Goal: Information Seeking & Learning: Get advice/opinions

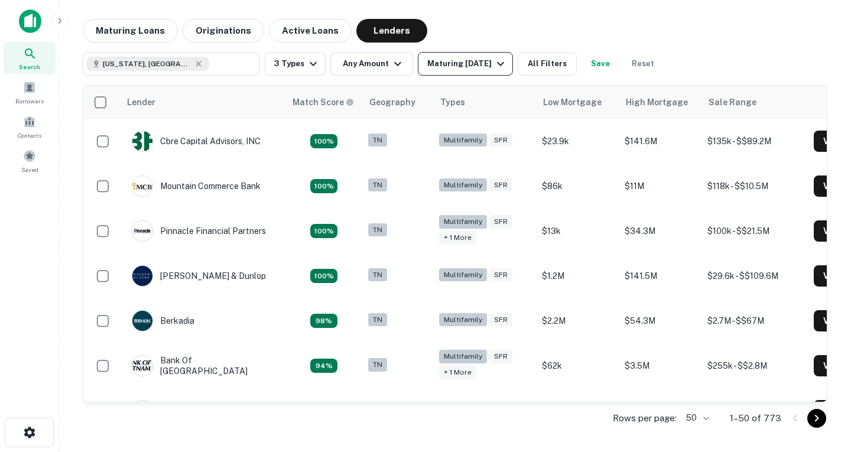
click at [508, 66] on icon "button" at bounding box center [500, 64] width 14 height 14
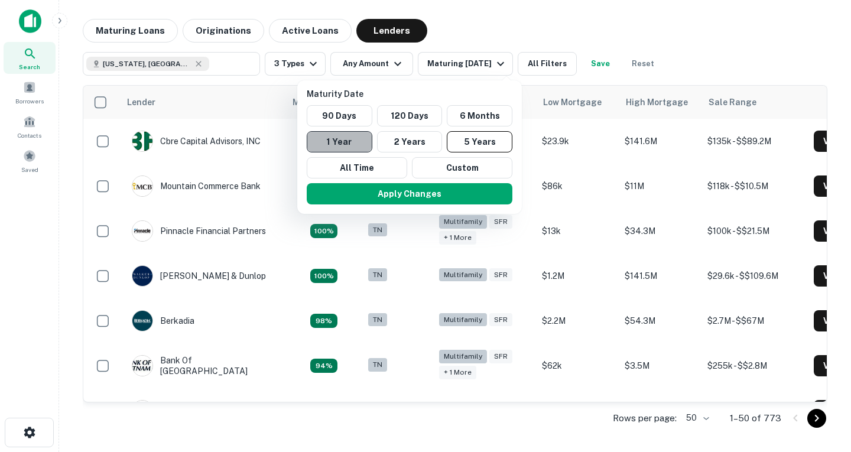
click at [358, 144] on button "1 Year" at bounding box center [340, 141] width 66 height 21
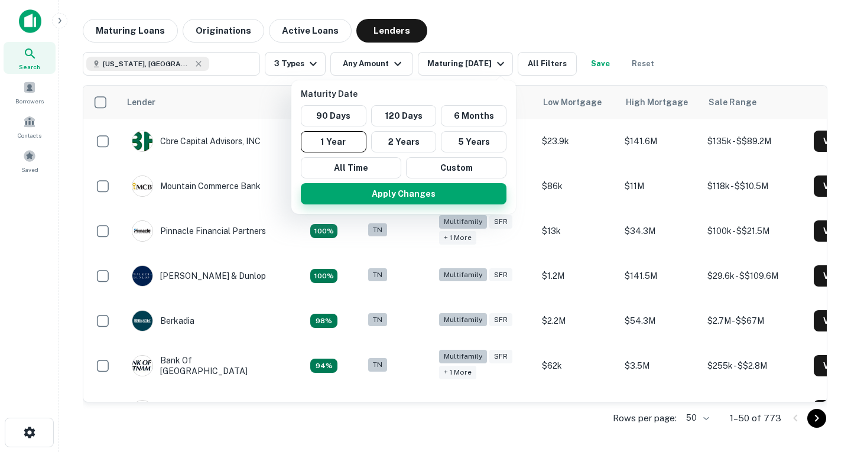
click at [396, 199] on button "Apply Changes" at bounding box center [404, 193] width 206 height 21
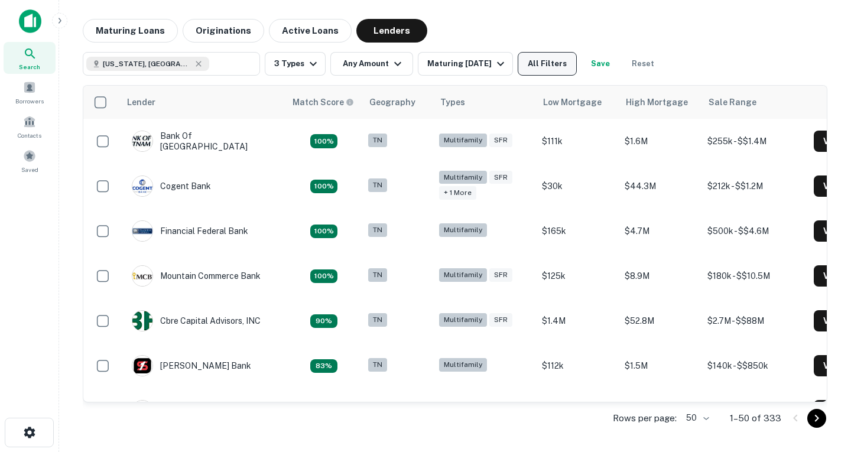
click at [561, 61] on button "All Filters" at bounding box center [547, 64] width 59 height 24
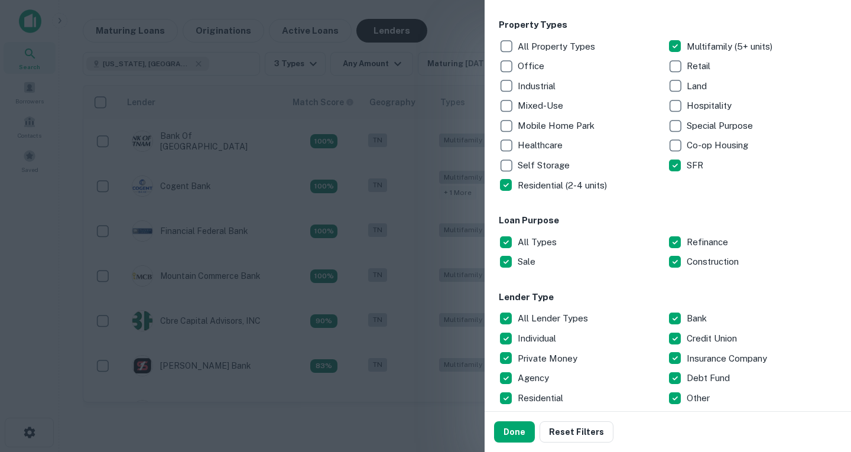
scroll to position [190, 0]
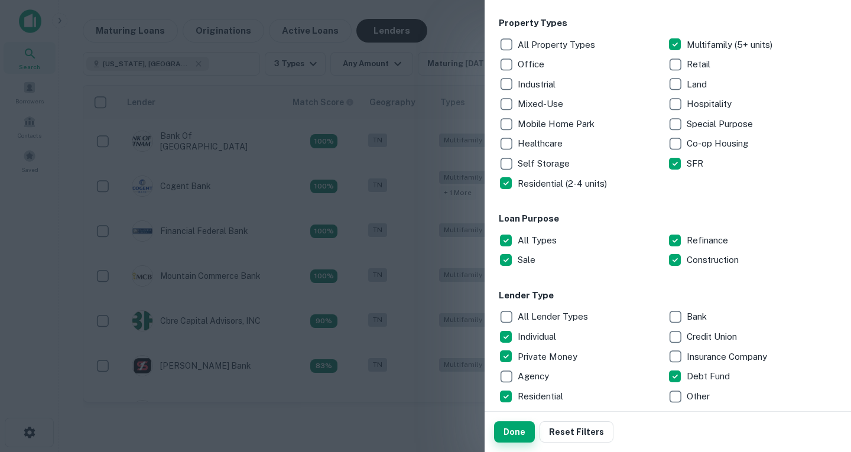
click at [521, 431] on button "Done" at bounding box center [514, 431] width 41 height 21
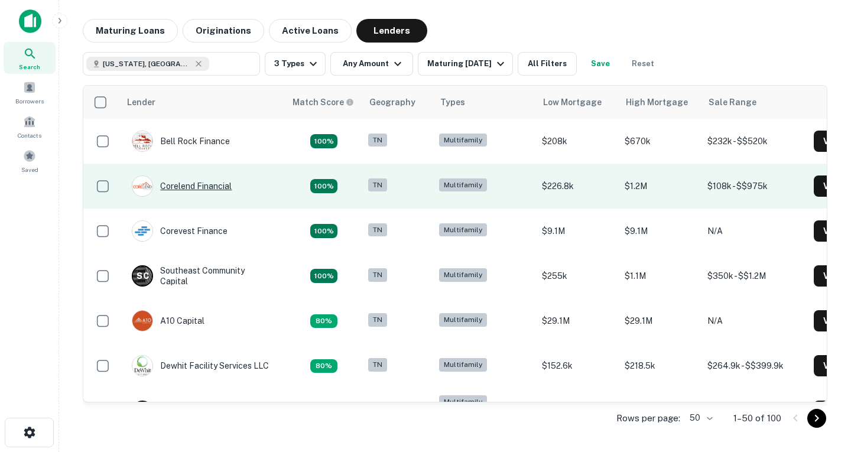
click at [201, 188] on div "Corelend Financial" at bounding box center [182, 185] width 100 height 21
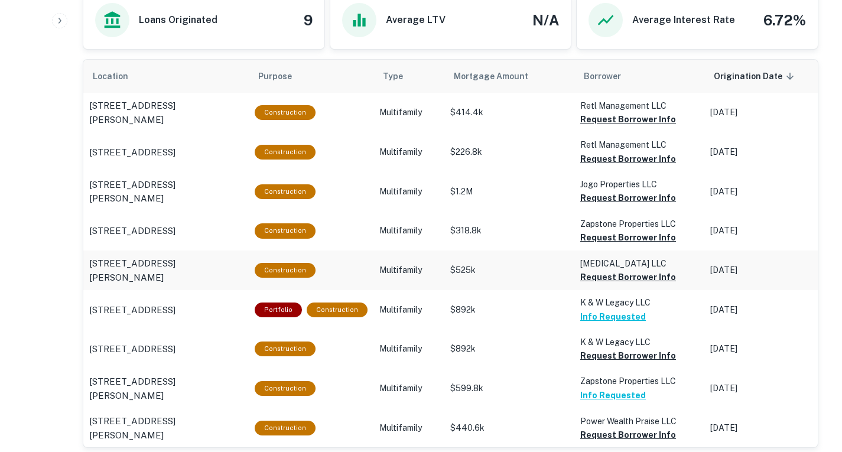
scroll to position [536, 0]
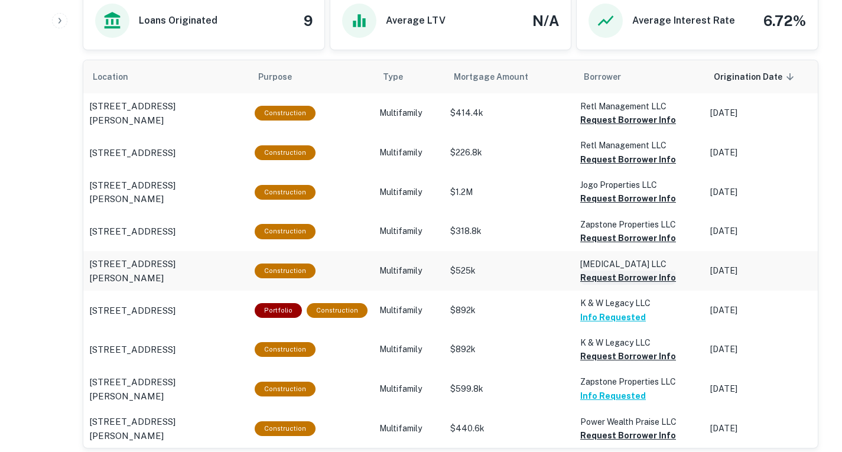
click at [612, 280] on button "Request Borrower Info" at bounding box center [628, 278] width 96 height 14
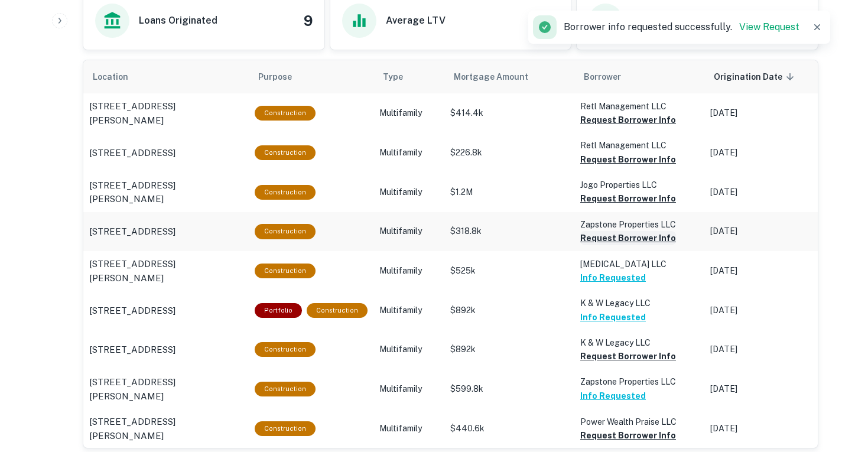
click at [628, 241] on button "Request Borrower Info" at bounding box center [628, 238] width 96 height 14
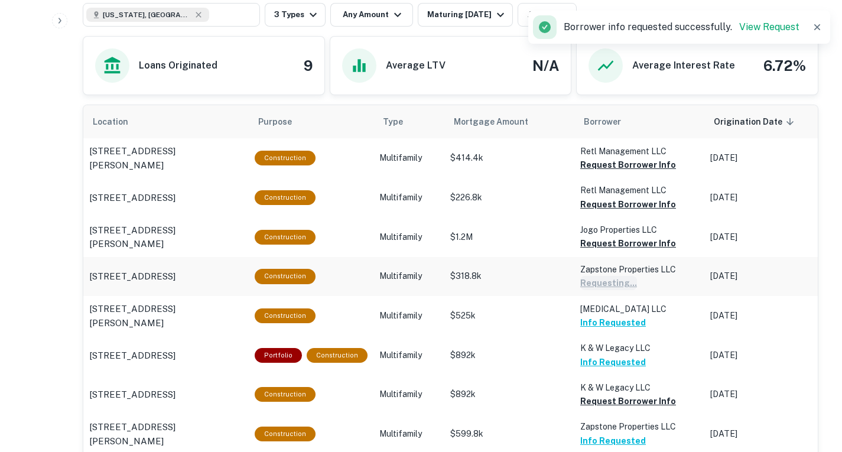
scroll to position [490, 0]
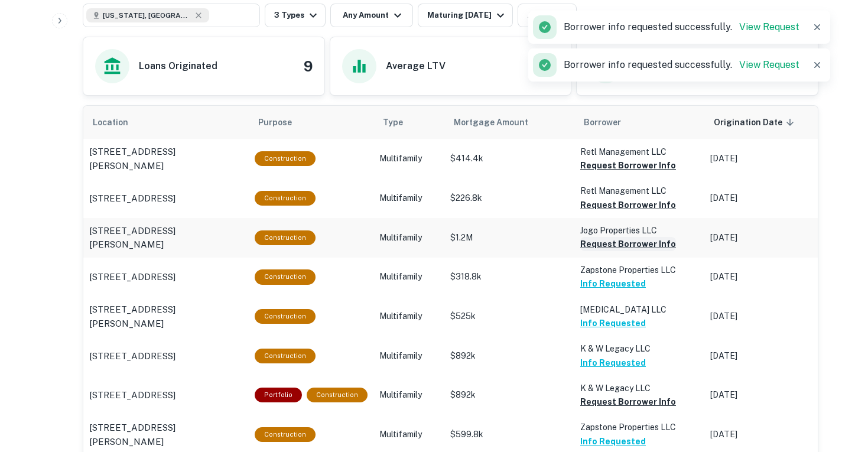
click at [622, 242] on button "Request Borrower Info" at bounding box center [628, 244] width 96 height 14
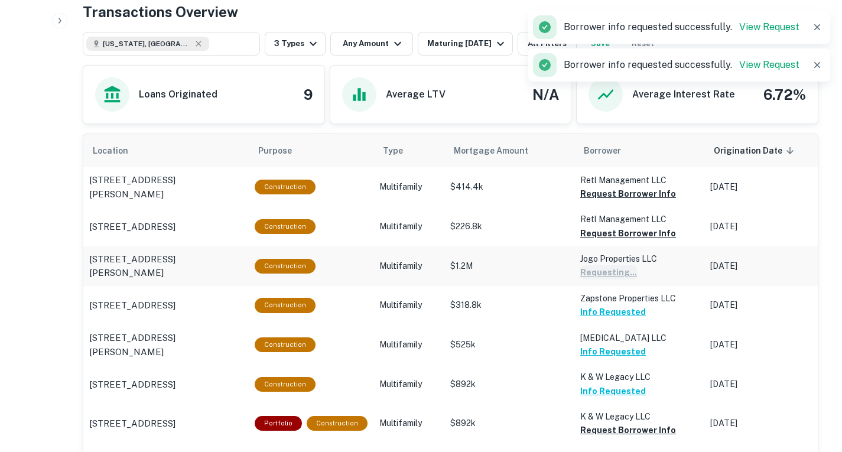
scroll to position [461, 0]
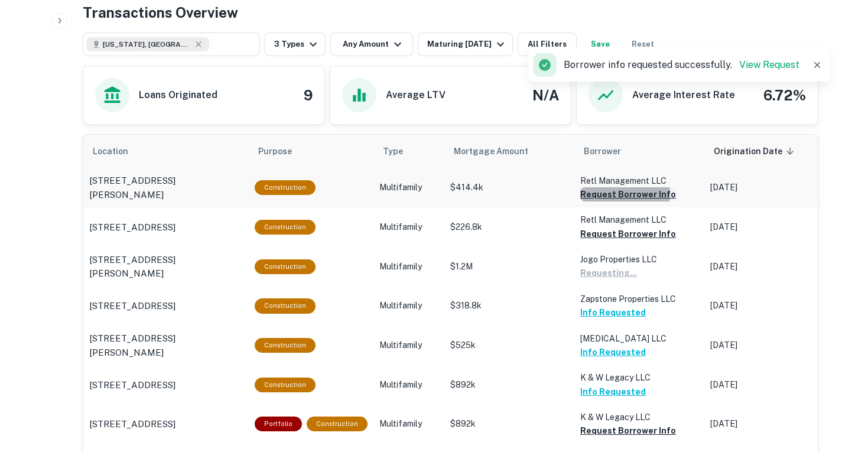
click at [612, 194] on button "Request Borrower Info" at bounding box center [628, 194] width 96 height 14
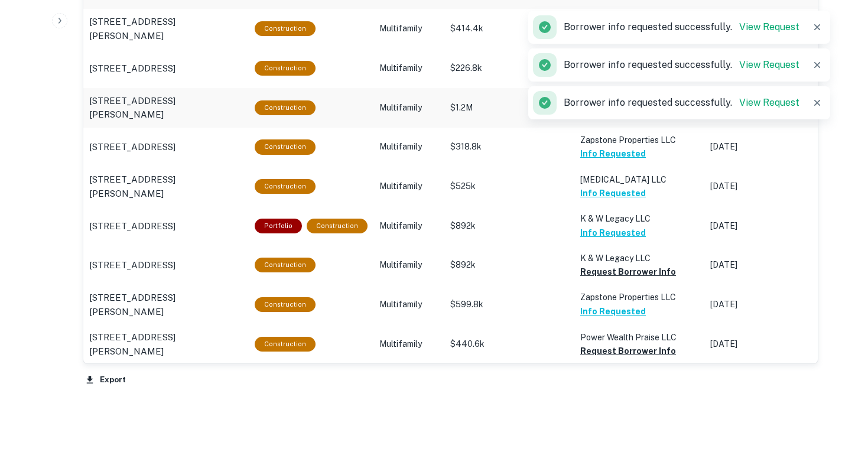
scroll to position [621, 0]
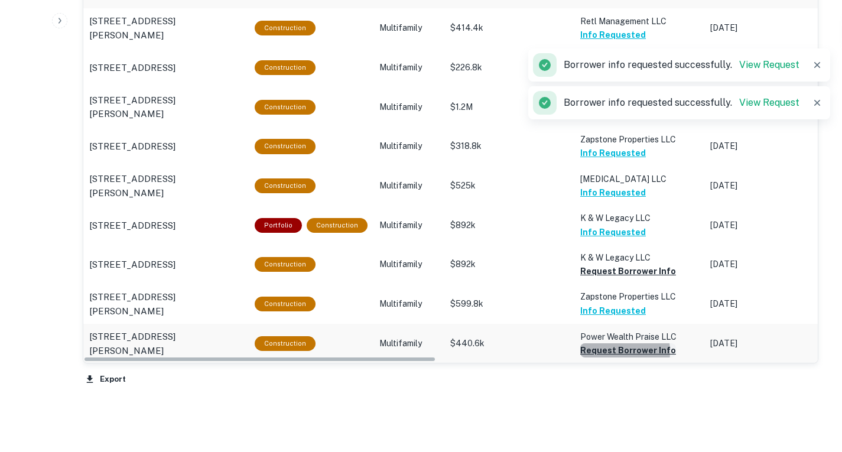
click at [604, 351] on button "Request Borrower Info" at bounding box center [628, 350] width 96 height 14
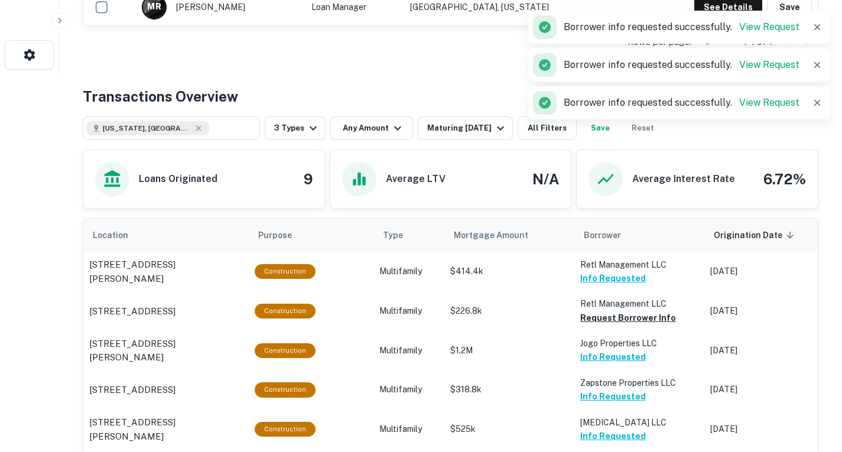
scroll to position [275, 0]
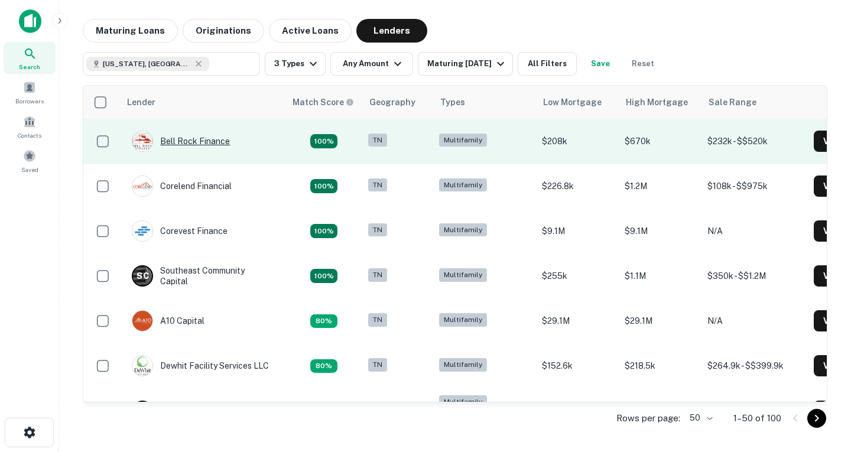
click at [201, 151] on div "Bell Rock Finance" at bounding box center [181, 141] width 98 height 21
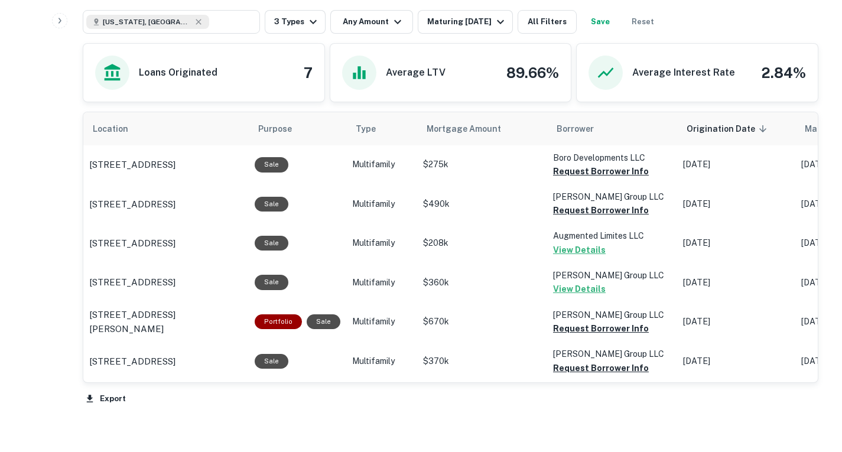
scroll to position [469, 0]
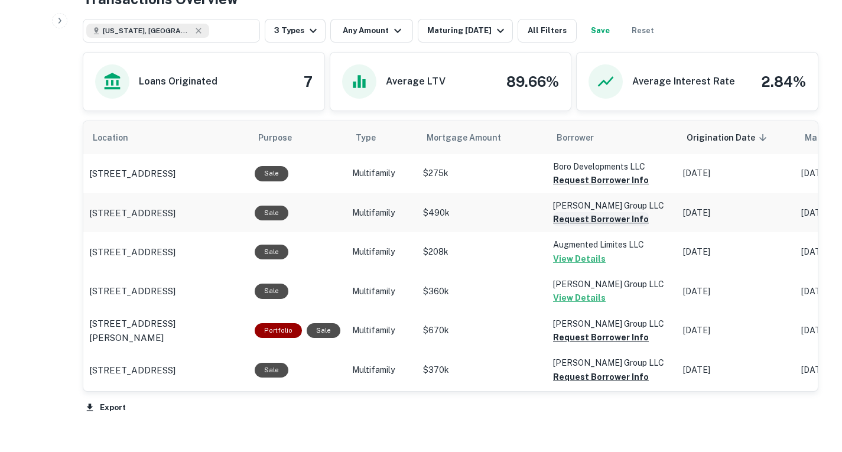
click at [571, 223] on button "Request Borrower Info" at bounding box center [601, 219] width 96 height 14
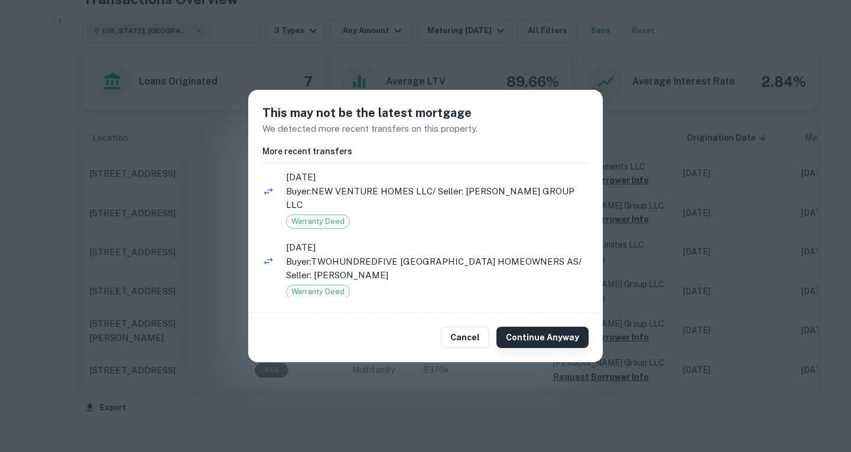
click at [529, 331] on button "Continue Anyway" at bounding box center [542, 337] width 92 height 21
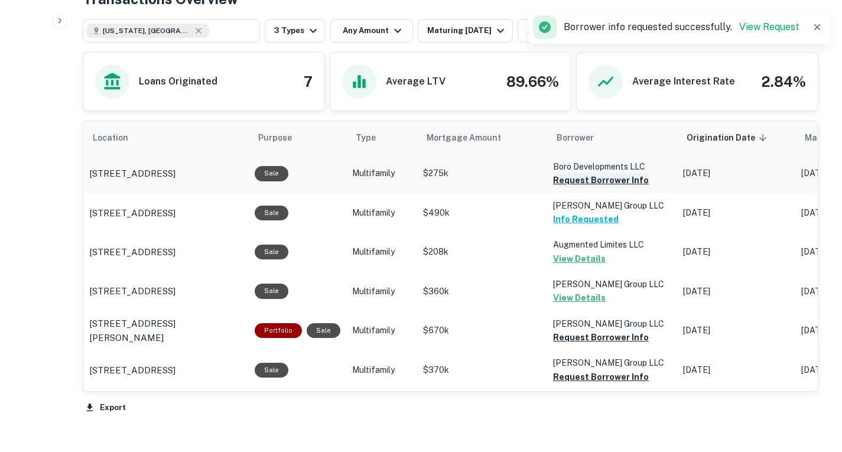
click at [594, 182] on button "Request Borrower Info" at bounding box center [601, 180] width 96 height 14
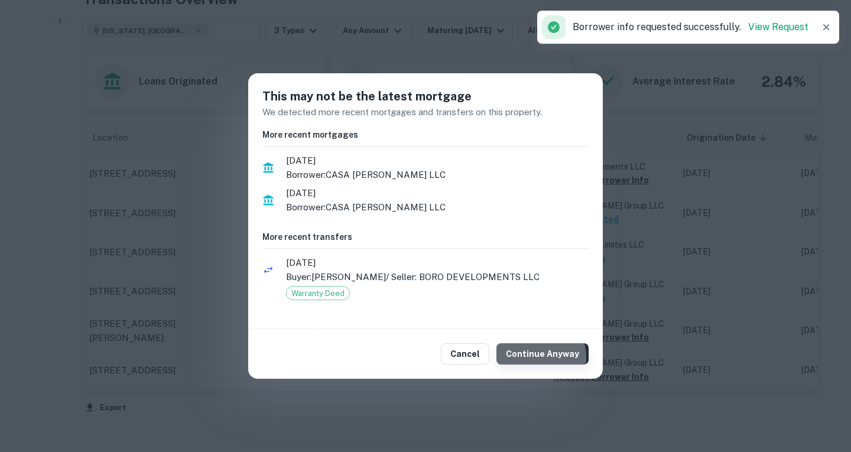
click at [532, 358] on button "Continue Anyway" at bounding box center [542, 353] width 92 height 21
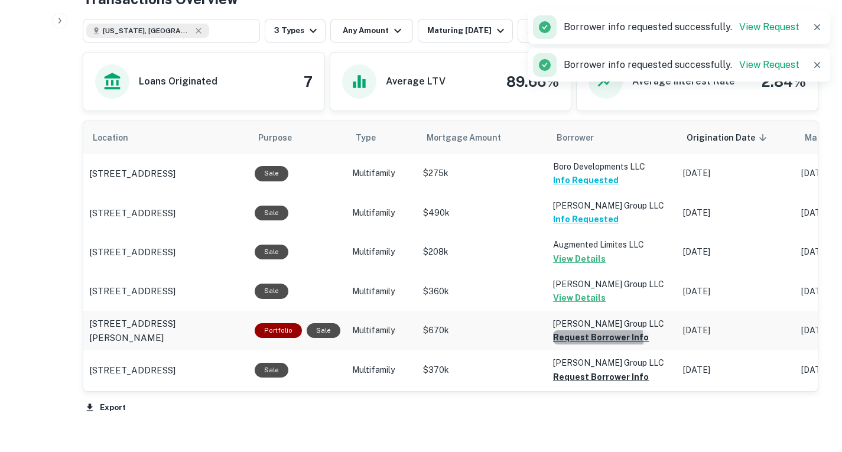
click at [580, 341] on button "Request Borrower Info" at bounding box center [601, 337] width 96 height 14
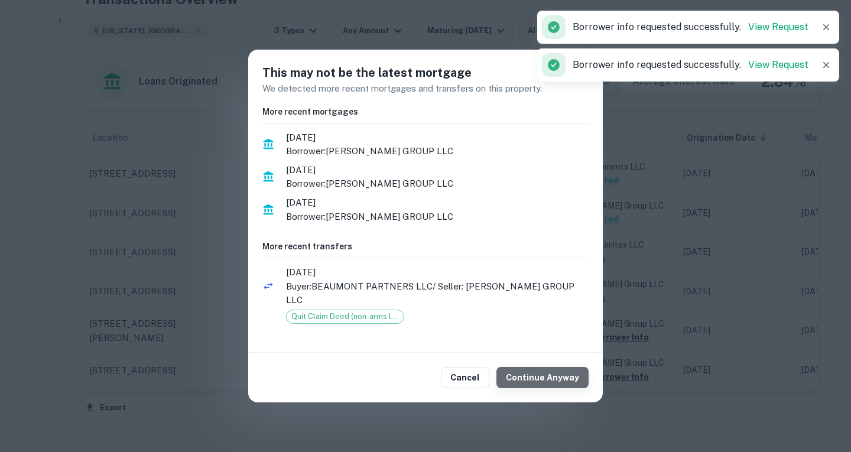
click at [550, 372] on button "Continue Anyway" at bounding box center [542, 377] width 92 height 21
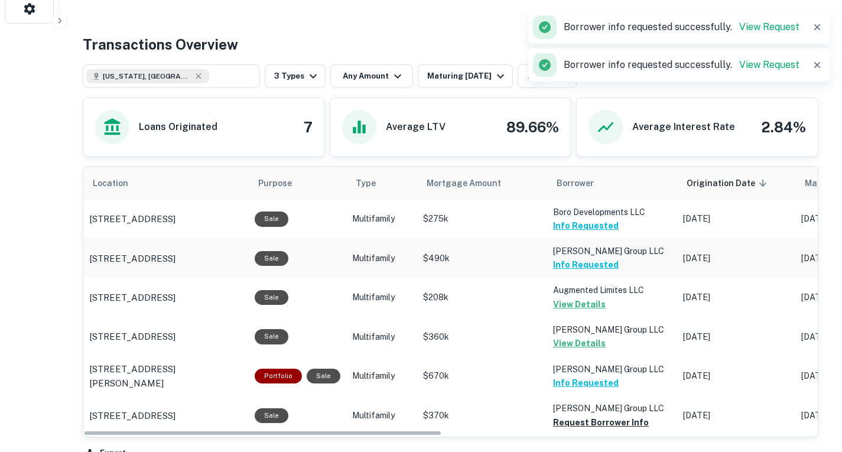
scroll to position [419, 0]
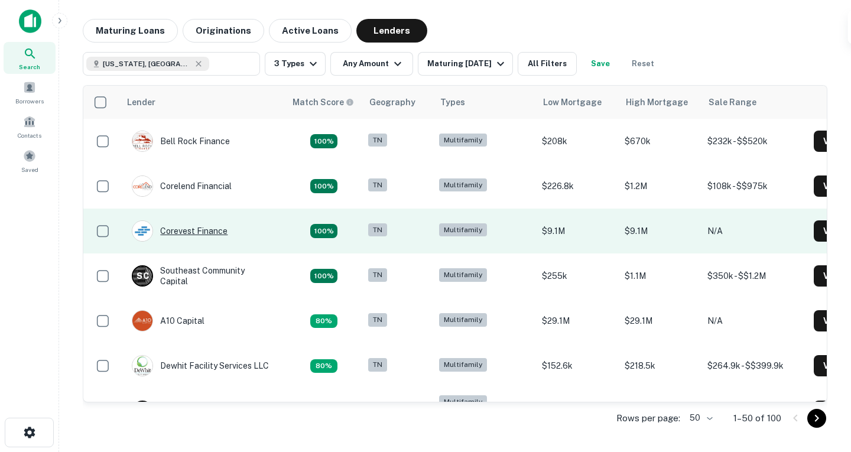
click at [217, 237] on div "Corevest Finance" at bounding box center [180, 230] width 96 height 21
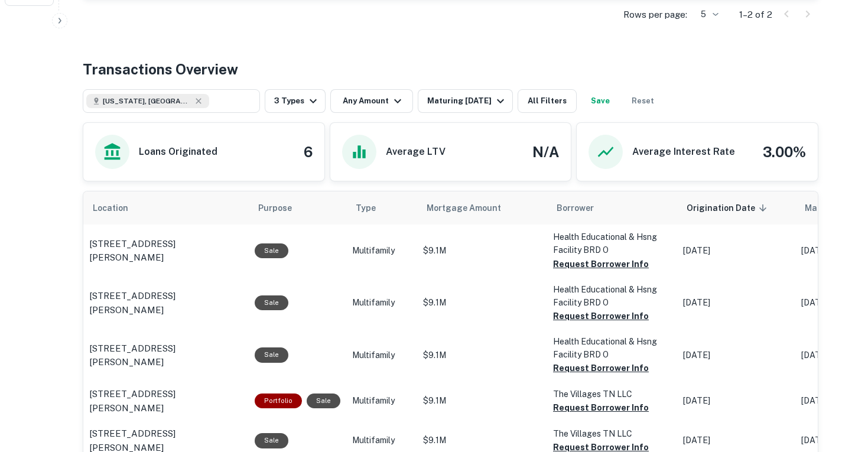
scroll to position [413, 0]
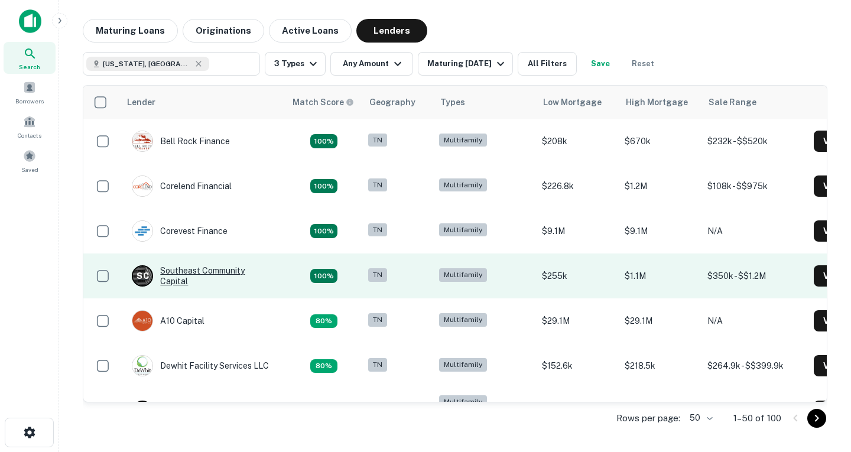
click at [208, 280] on div "S C Southeast Community Capital" at bounding box center [203, 275] width 142 height 21
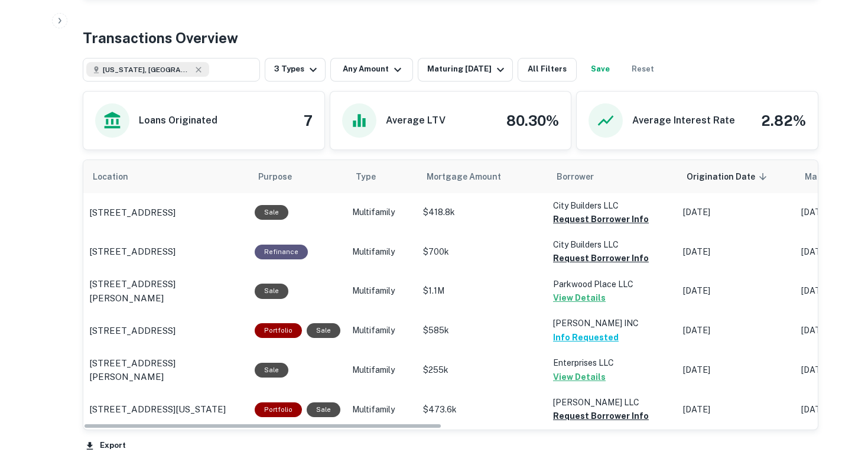
scroll to position [494, 0]
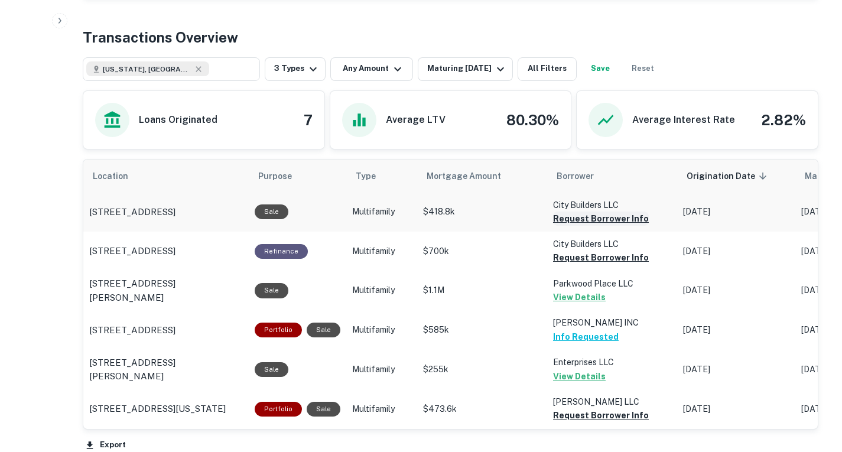
click at [597, 224] on button "Request Borrower Info" at bounding box center [601, 219] width 96 height 14
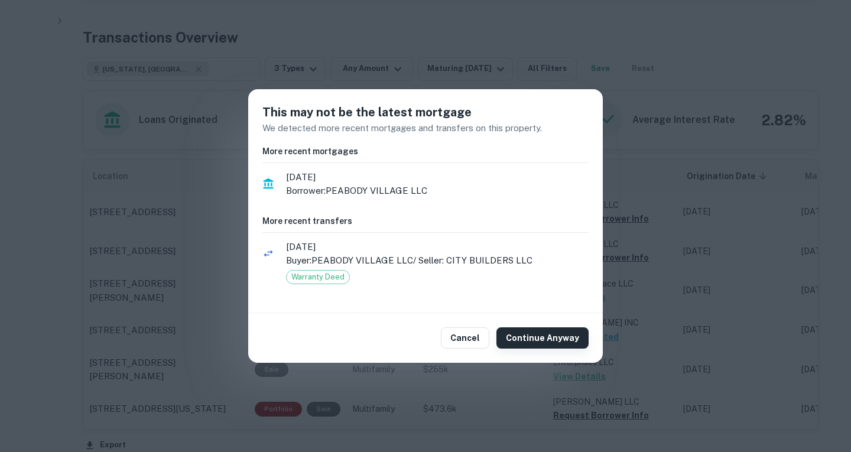
click at [539, 340] on button "Continue Anyway" at bounding box center [542, 337] width 92 height 21
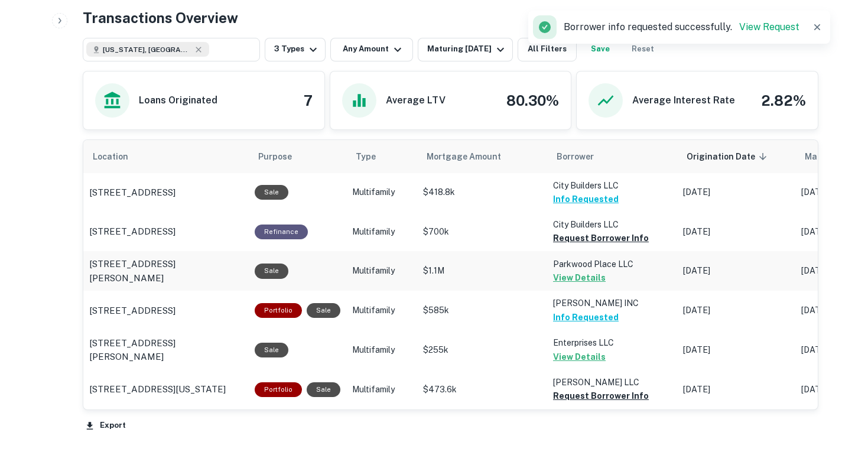
scroll to position [514, 0]
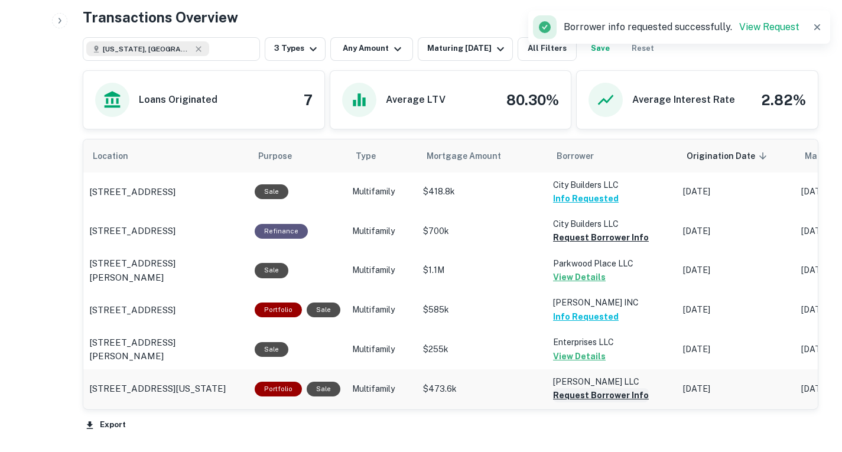
click at [588, 397] on button "Request Borrower Info" at bounding box center [601, 395] width 96 height 14
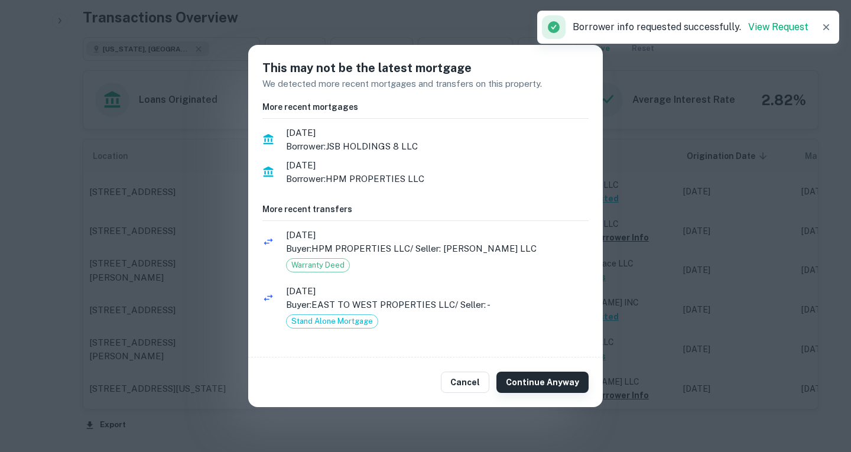
click at [539, 386] on button "Continue Anyway" at bounding box center [542, 382] width 92 height 21
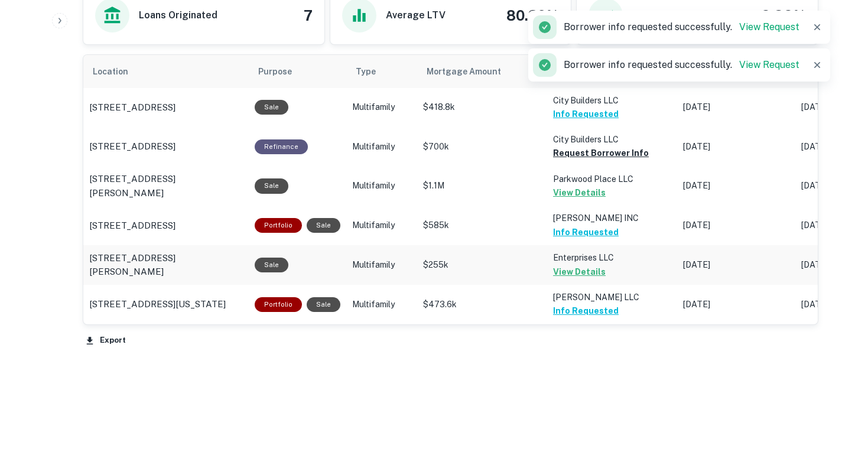
scroll to position [598, 0]
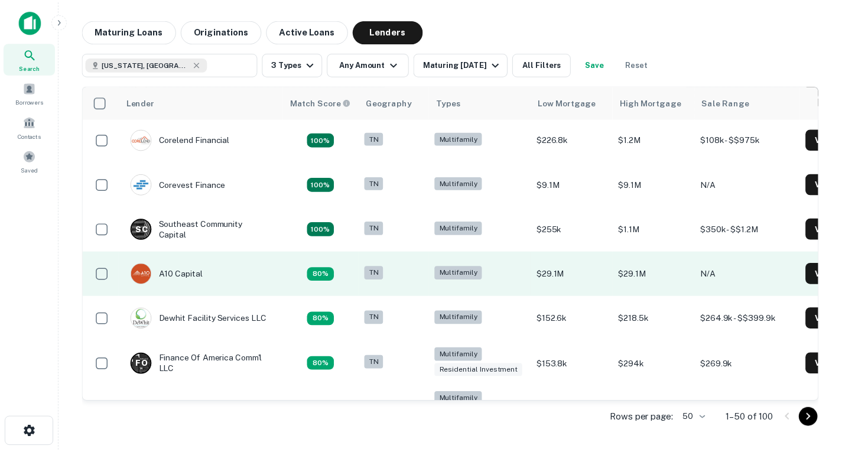
scroll to position [47, 0]
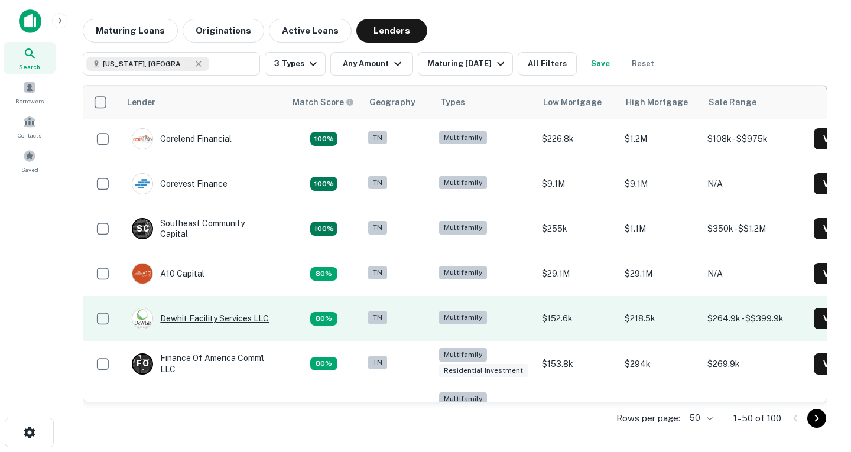
click at [208, 317] on div "Dewhit Facility Services LLC" at bounding box center [200, 318] width 137 height 21
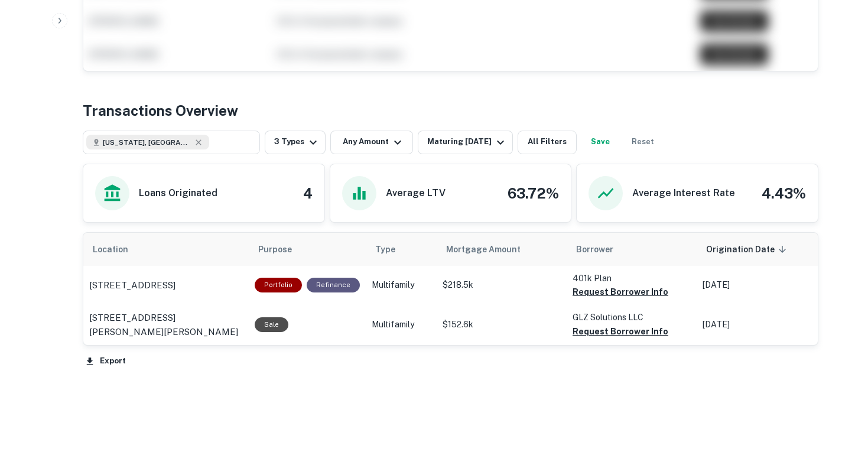
scroll to position [496, 0]
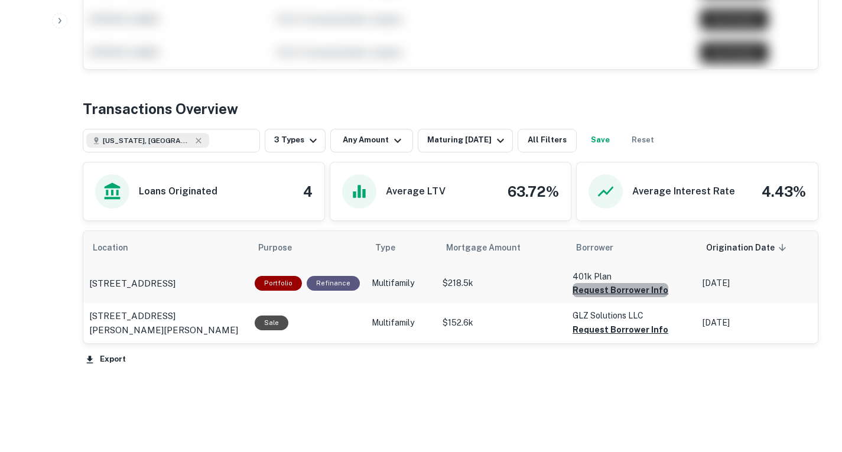
click at [618, 295] on button "Request Borrower Info" at bounding box center [621, 290] width 96 height 14
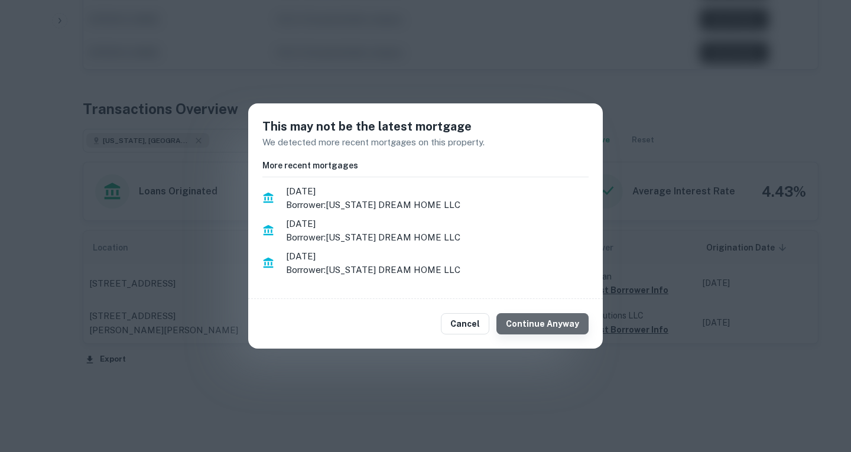
click at [565, 324] on button "Continue Anyway" at bounding box center [542, 323] width 92 height 21
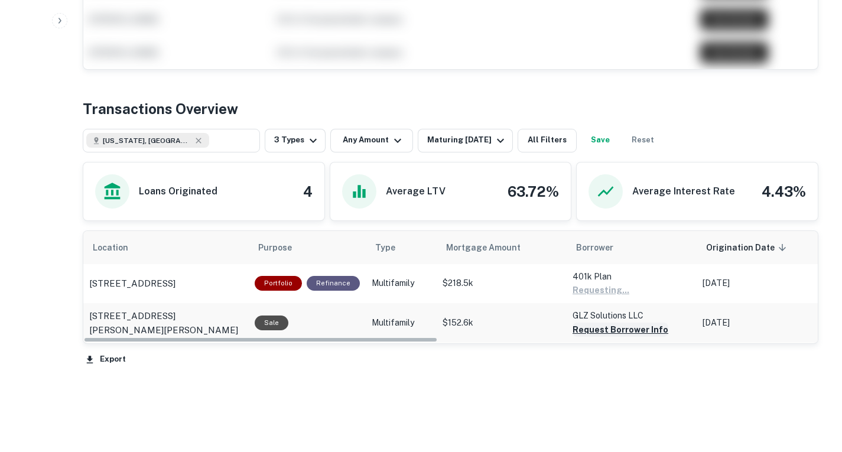
click at [592, 327] on button "Request Borrower Info" at bounding box center [621, 330] width 96 height 14
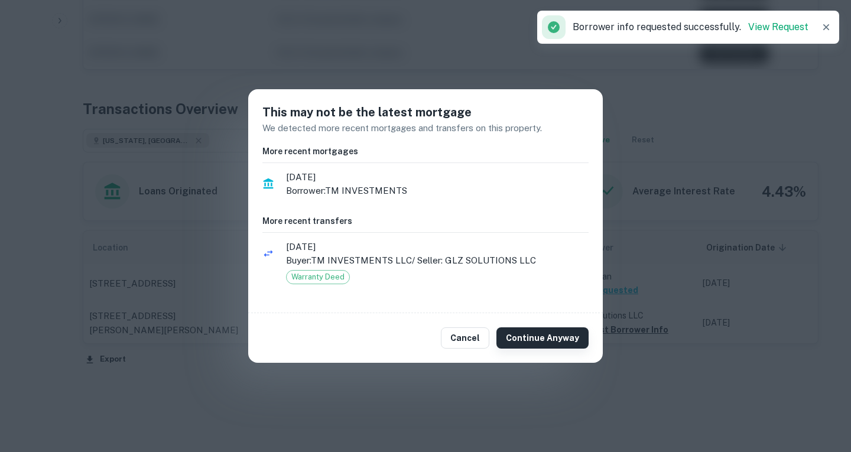
click at [536, 337] on button "Continue Anyway" at bounding box center [542, 337] width 92 height 21
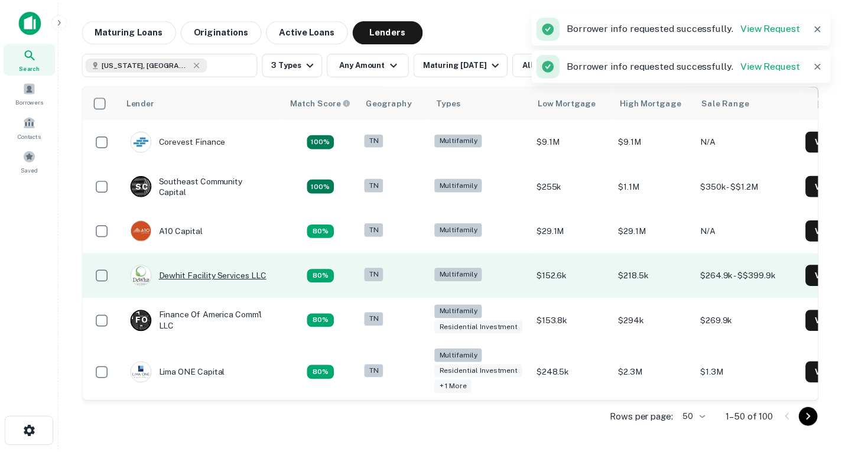
scroll to position [90, 0]
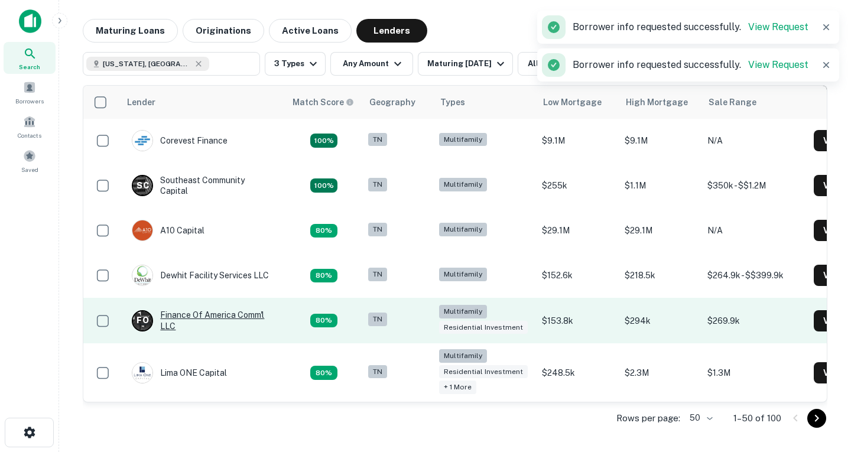
click at [239, 314] on div "F O Finance Of America Comm'l LLC" at bounding box center [203, 320] width 142 height 21
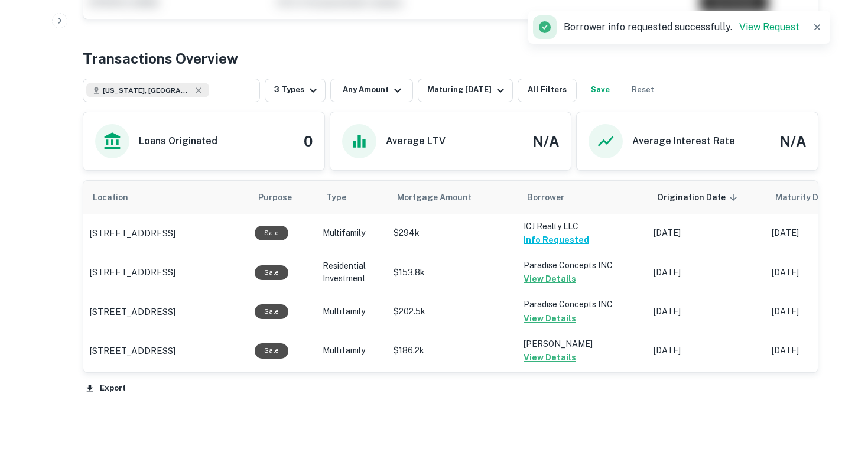
scroll to position [520, 0]
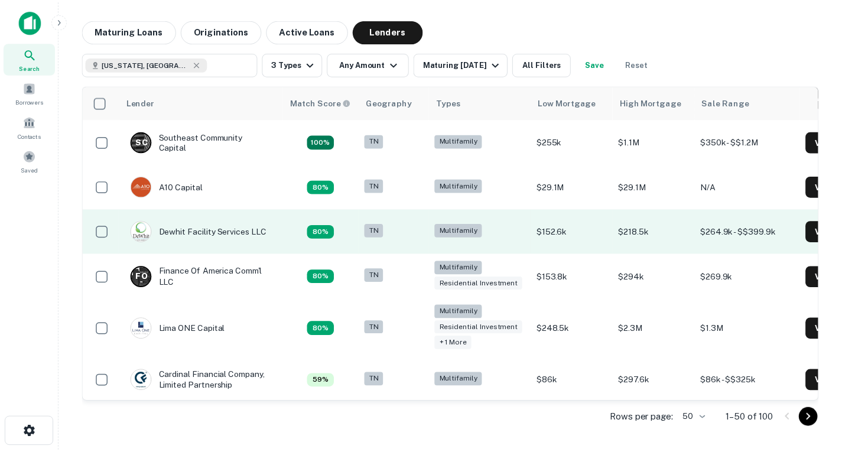
scroll to position [135, 0]
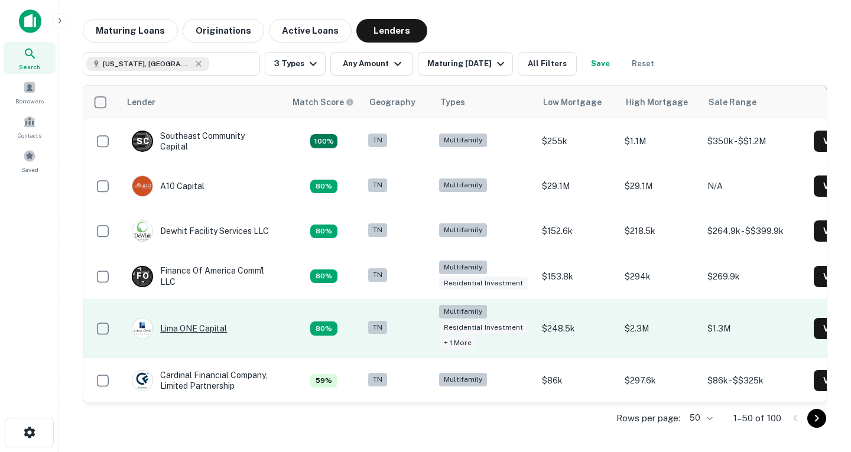
click at [204, 328] on div "Lima ONE Capital" at bounding box center [179, 328] width 95 height 21
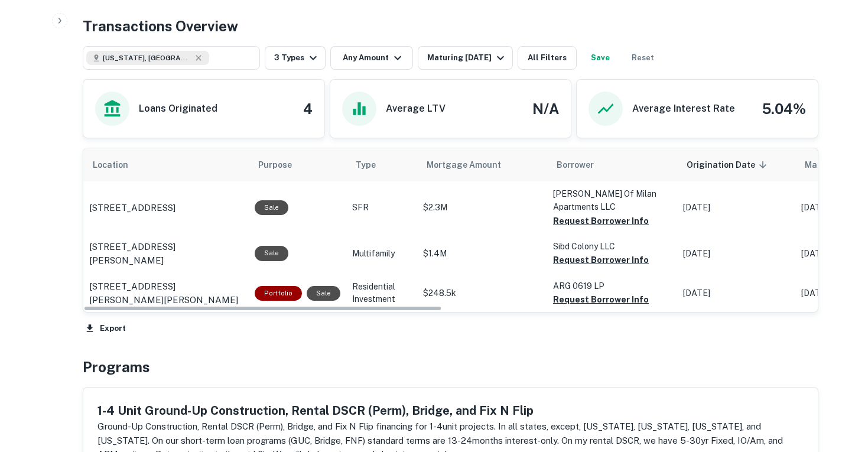
scroll to position [557, 0]
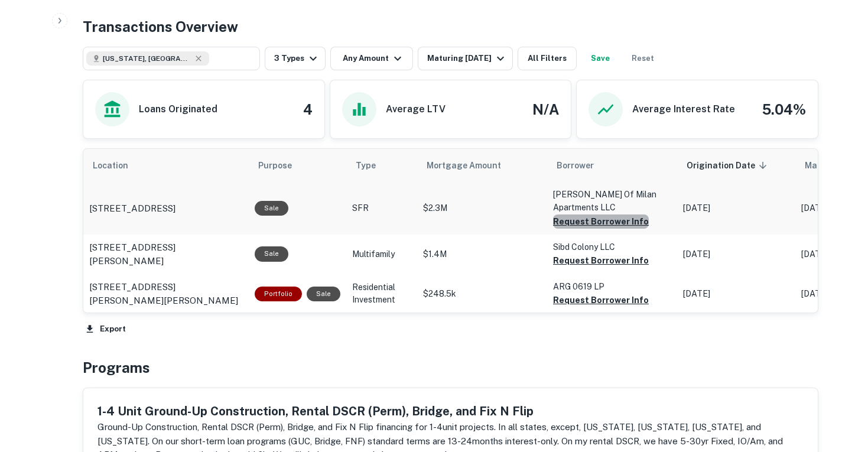
click at [616, 226] on button "Request Borrower Info" at bounding box center [601, 221] width 96 height 14
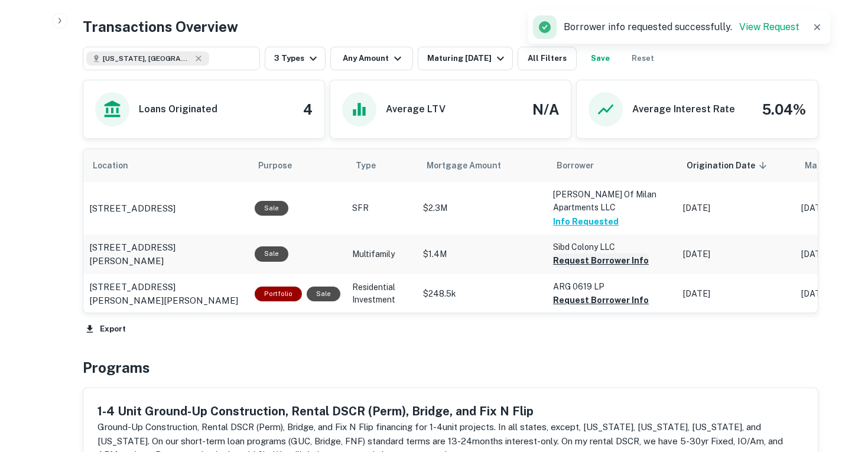
click at [599, 255] on button "Request Borrower Info" at bounding box center [601, 260] width 96 height 14
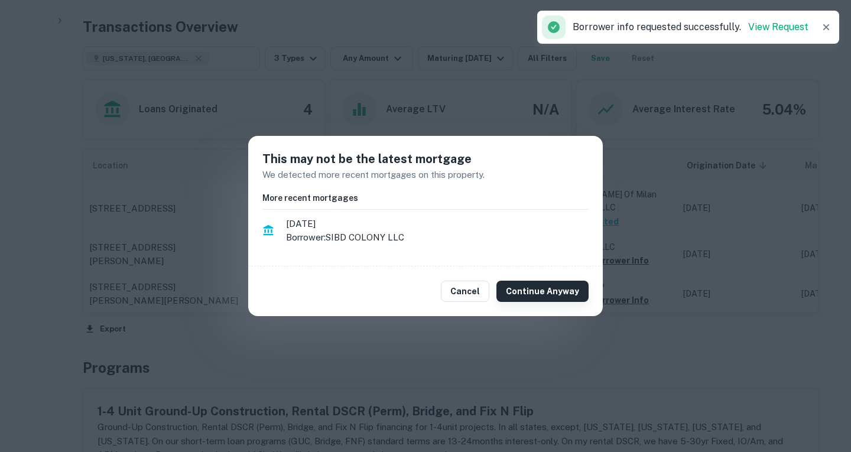
click at [558, 290] on button "Continue Anyway" at bounding box center [542, 291] width 92 height 21
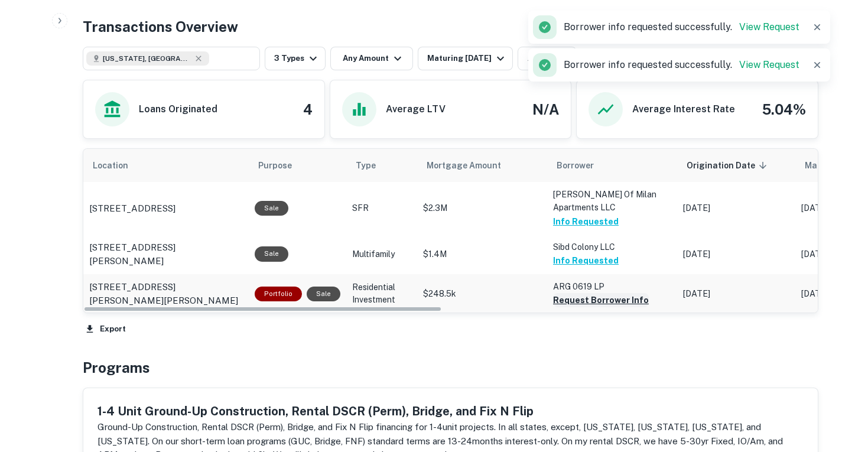
click at [580, 299] on button "Request Borrower Info" at bounding box center [601, 300] width 96 height 14
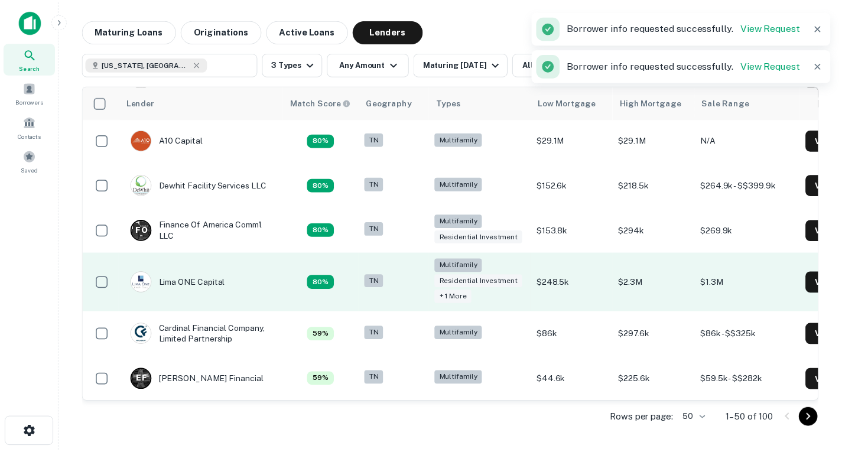
scroll to position [182, 0]
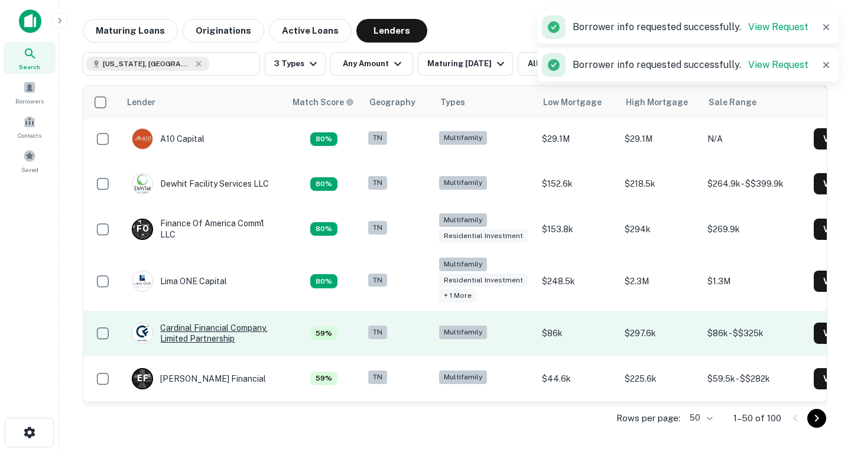
click at [226, 331] on div "Cardinal Financial Company, Limited Partnership" at bounding box center [203, 333] width 142 height 21
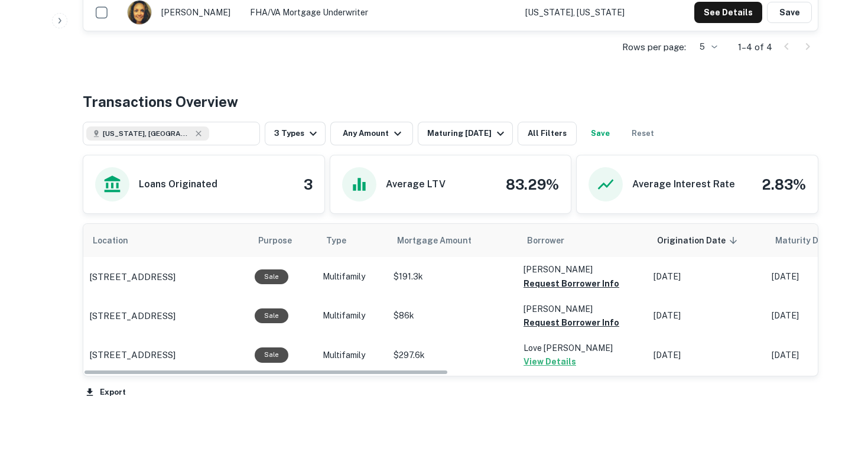
scroll to position [483, 0]
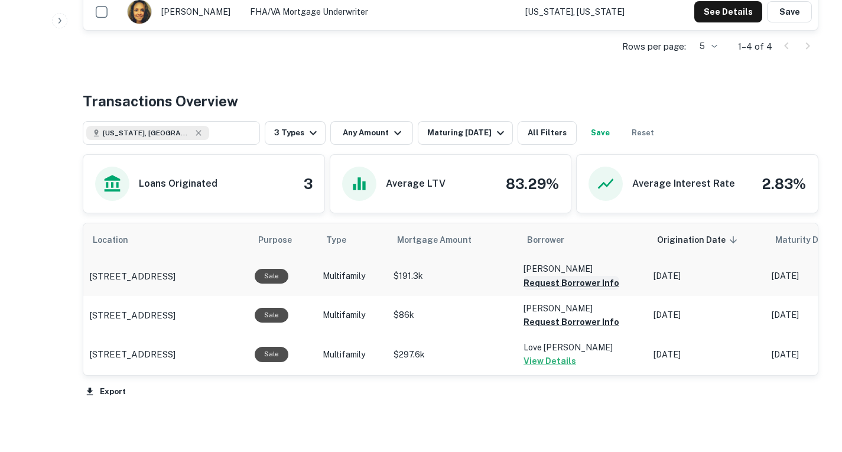
click at [536, 284] on button "Request Borrower Info" at bounding box center [571, 283] width 96 height 14
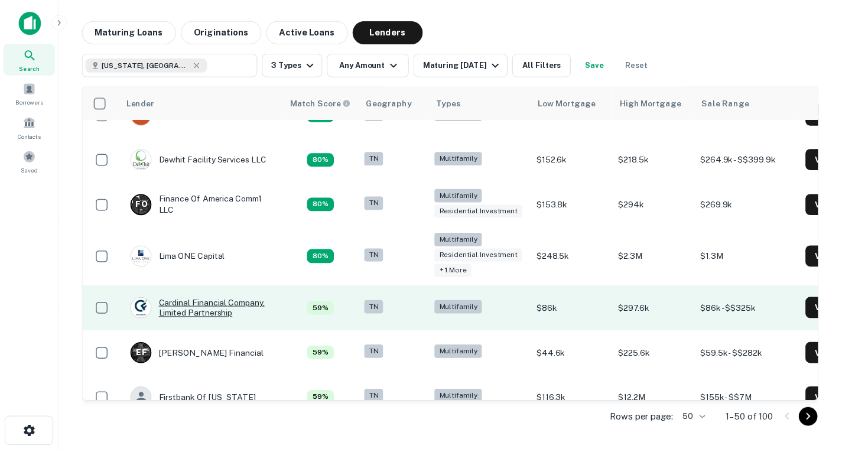
scroll to position [209, 0]
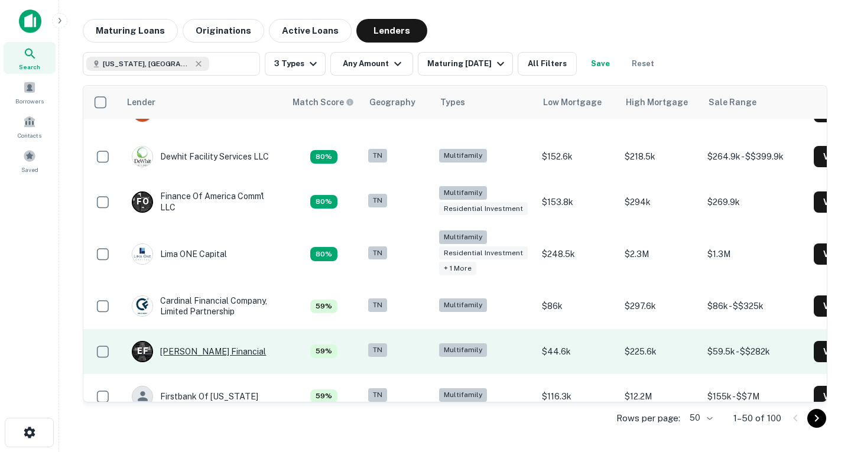
click at [197, 352] on div "[PERSON_NAME] Financial" at bounding box center [199, 351] width 134 height 21
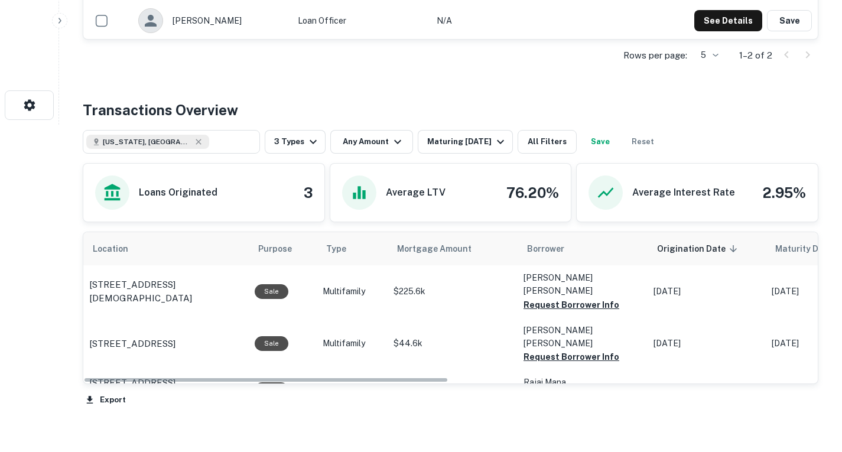
scroll to position [329, 0]
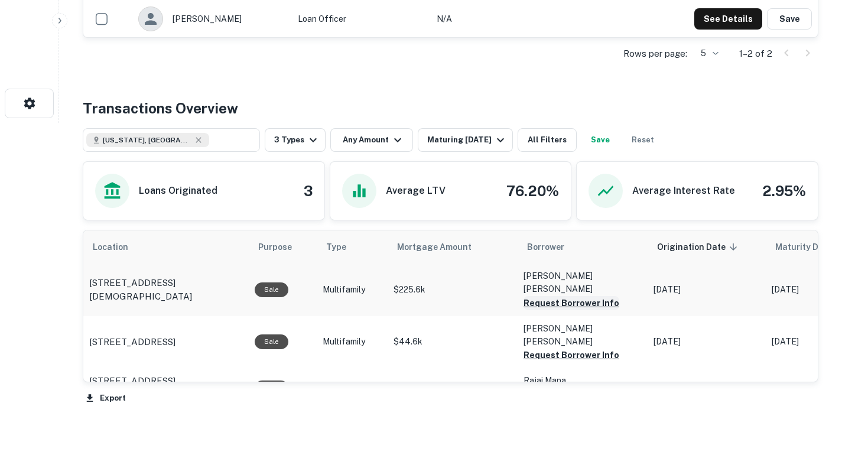
click at [566, 296] on button "Request Borrower Info" at bounding box center [571, 303] width 96 height 14
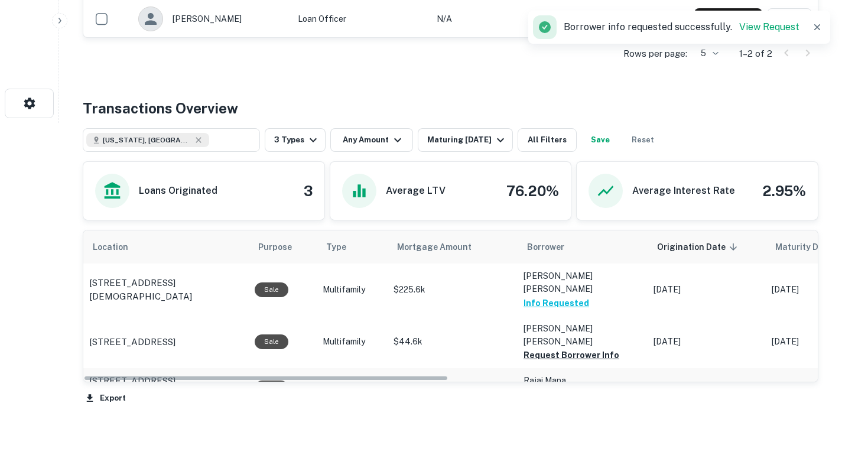
click at [567, 388] on button "Request Borrower Info" at bounding box center [571, 395] width 96 height 14
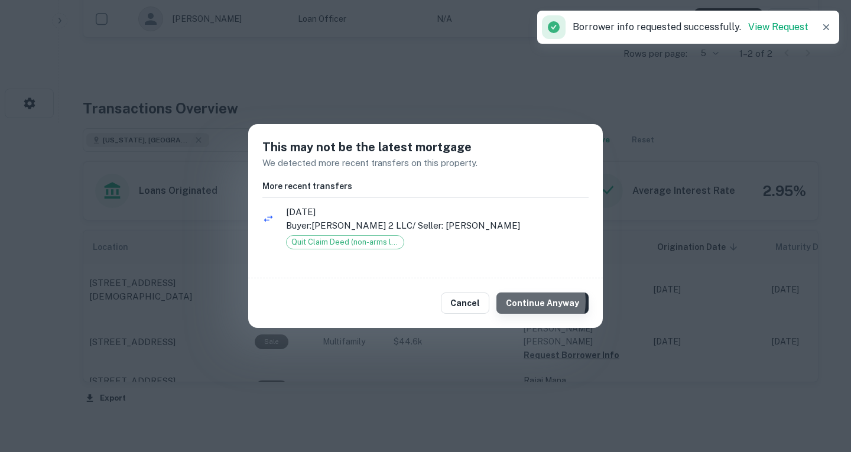
click at [523, 301] on button "Continue Anyway" at bounding box center [542, 302] width 92 height 21
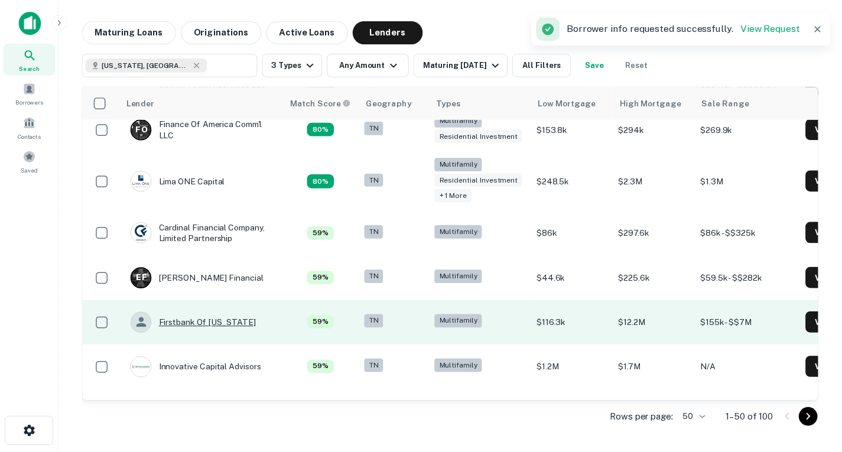
scroll to position [283, 0]
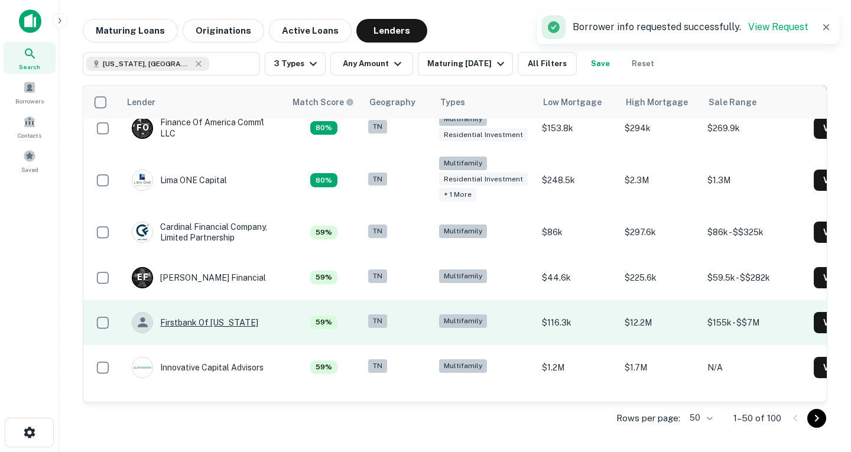
click at [234, 323] on div "Firstbank Of [US_STATE]" at bounding box center [195, 322] width 126 height 21
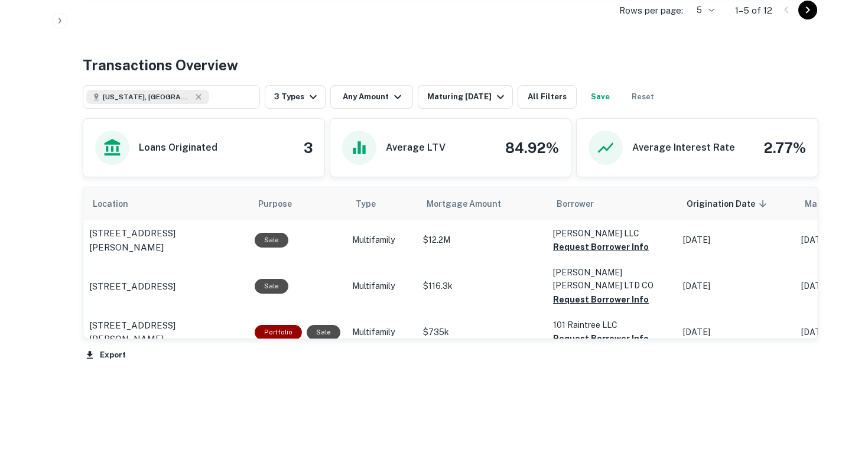
scroll to position [508, 0]
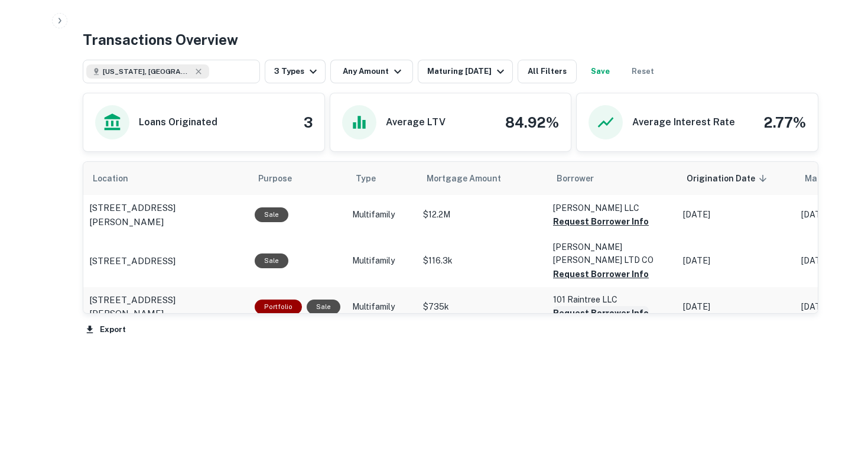
click at [585, 306] on button "Request Borrower Info" at bounding box center [601, 313] width 96 height 14
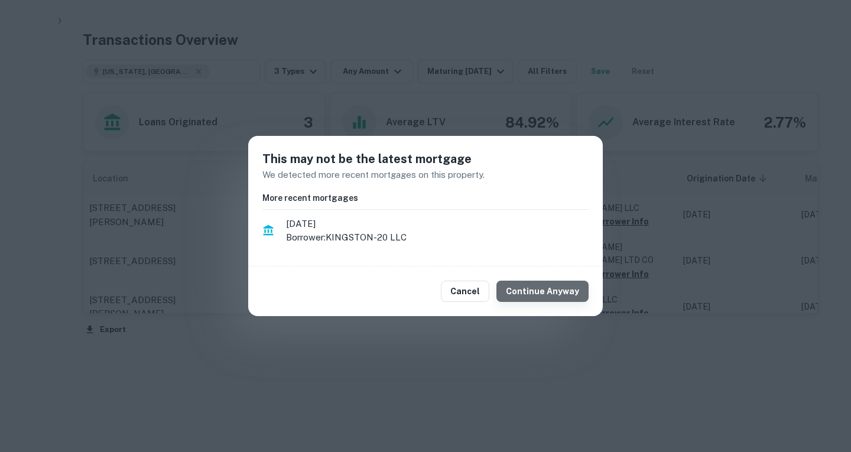
click at [573, 292] on button "Continue Anyway" at bounding box center [542, 291] width 92 height 21
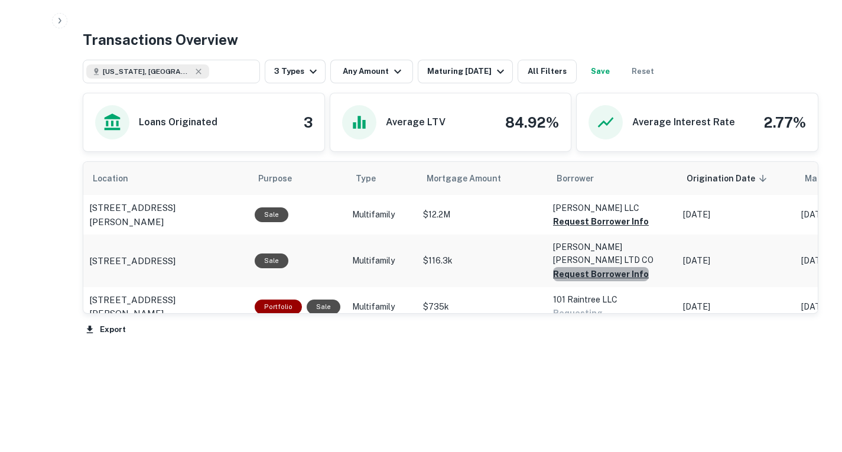
click at [601, 267] on button "Request Borrower Info" at bounding box center [601, 274] width 96 height 14
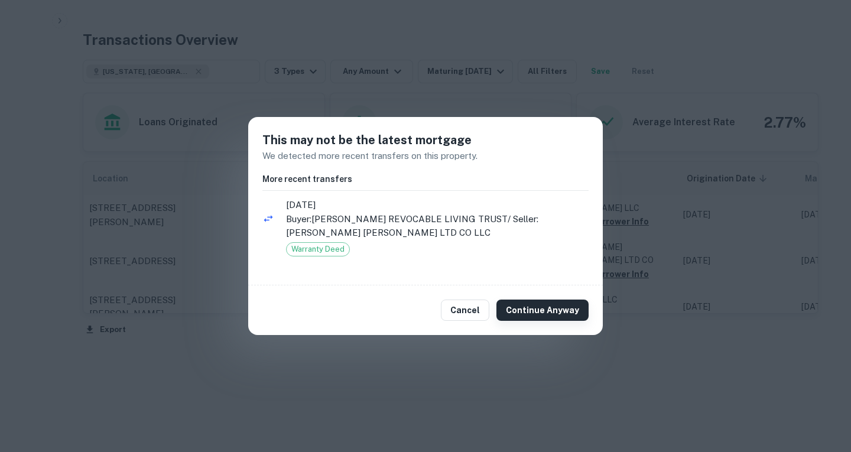
click at [534, 317] on button "Continue Anyway" at bounding box center [542, 310] width 92 height 21
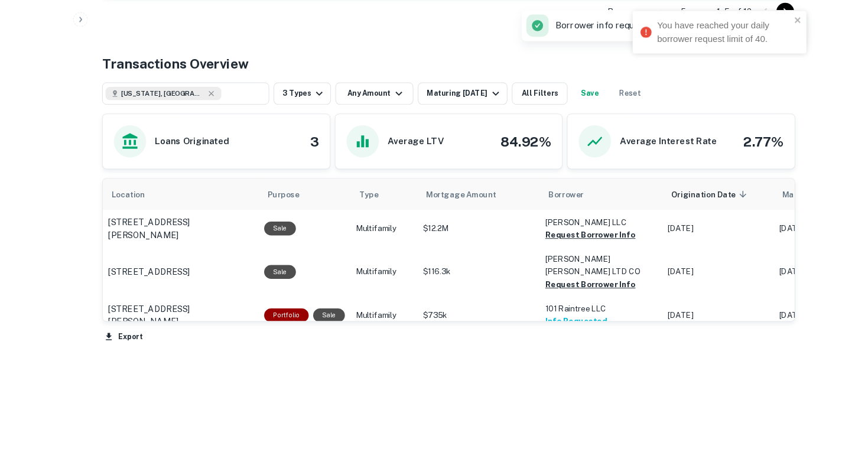
scroll to position [451, 0]
